Goal: Task Accomplishment & Management: Manage account settings

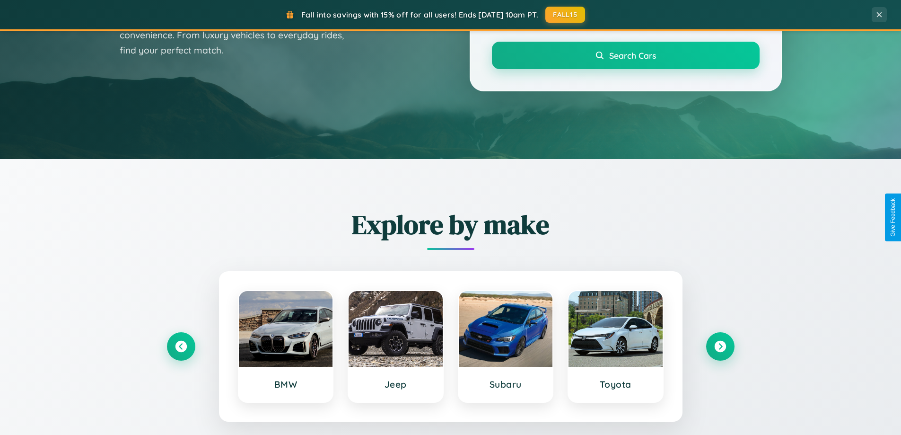
scroll to position [651, 0]
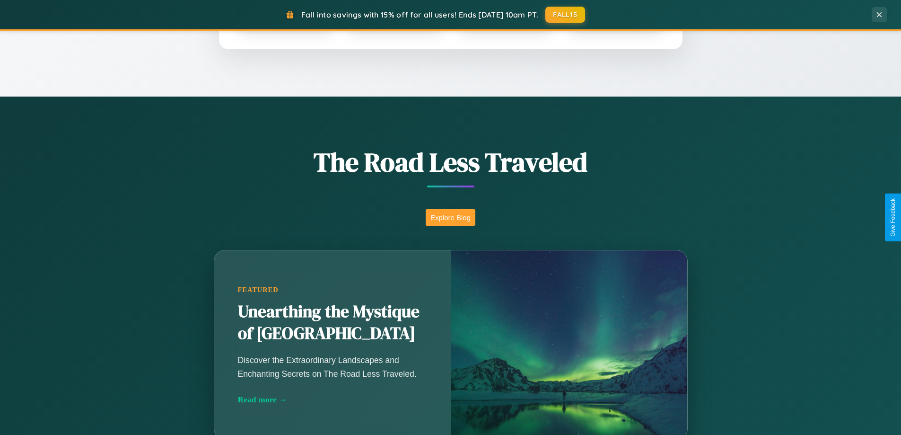
click at [450, 217] on button "Explore Blog" at bounding box center [451, 218] width 50 height 18
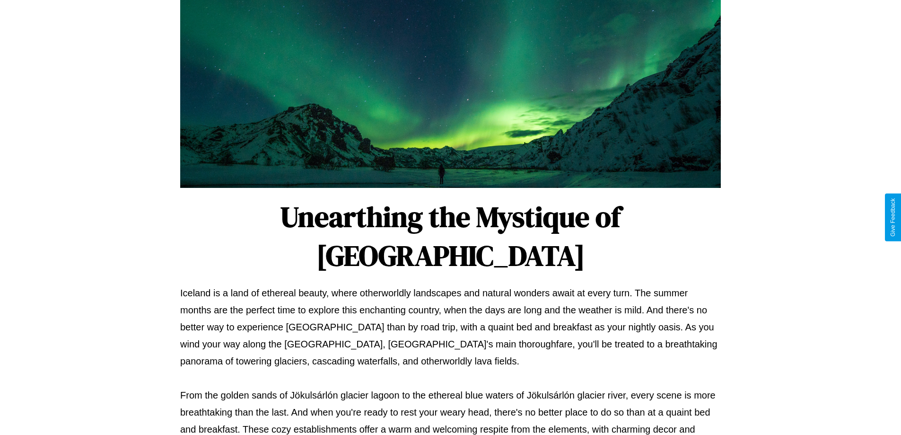
scroll to position [306, 0]
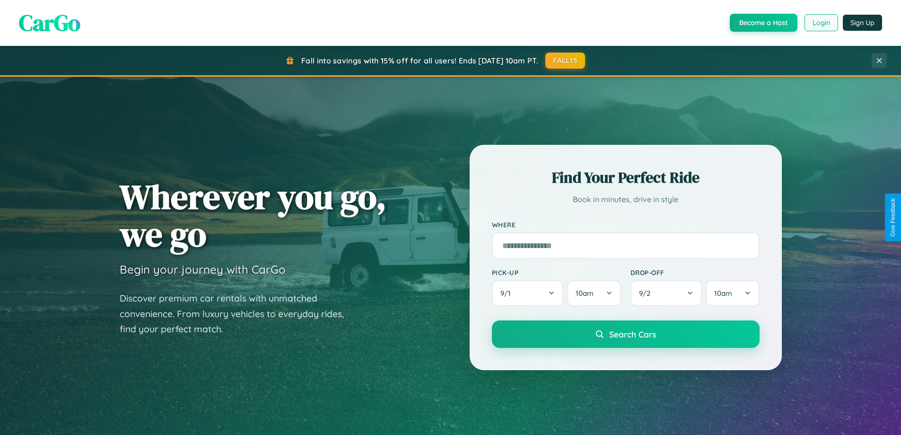
click at [821, 23] on button "Login" at bounding box center [822, 22] width 34 height 17
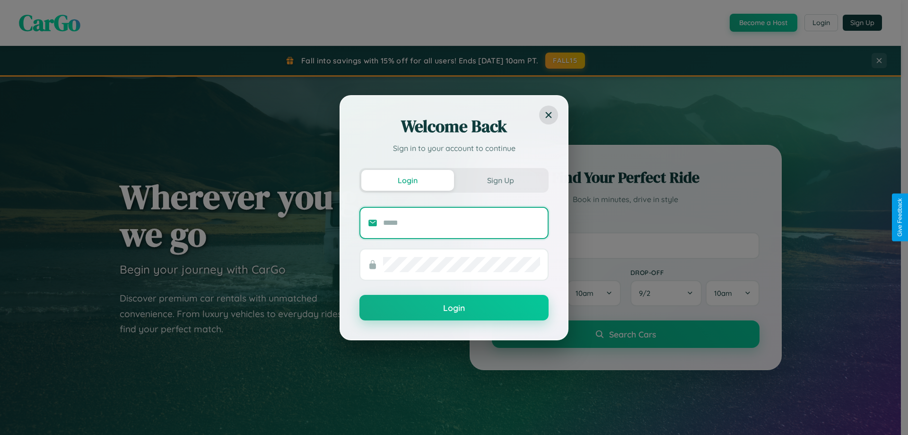
click at [462, 222] on input "text" at bounding box center [461, 222] width 157 height 15
type input "**********"
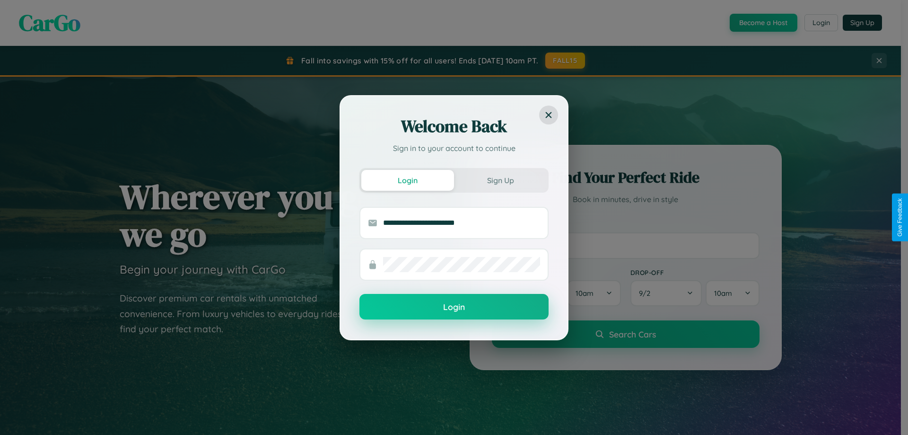
click at [454, 307] on button "Login" at bounding box center [454, 307] width 189 height 26
